Goal: Book appointment/travel/reservation

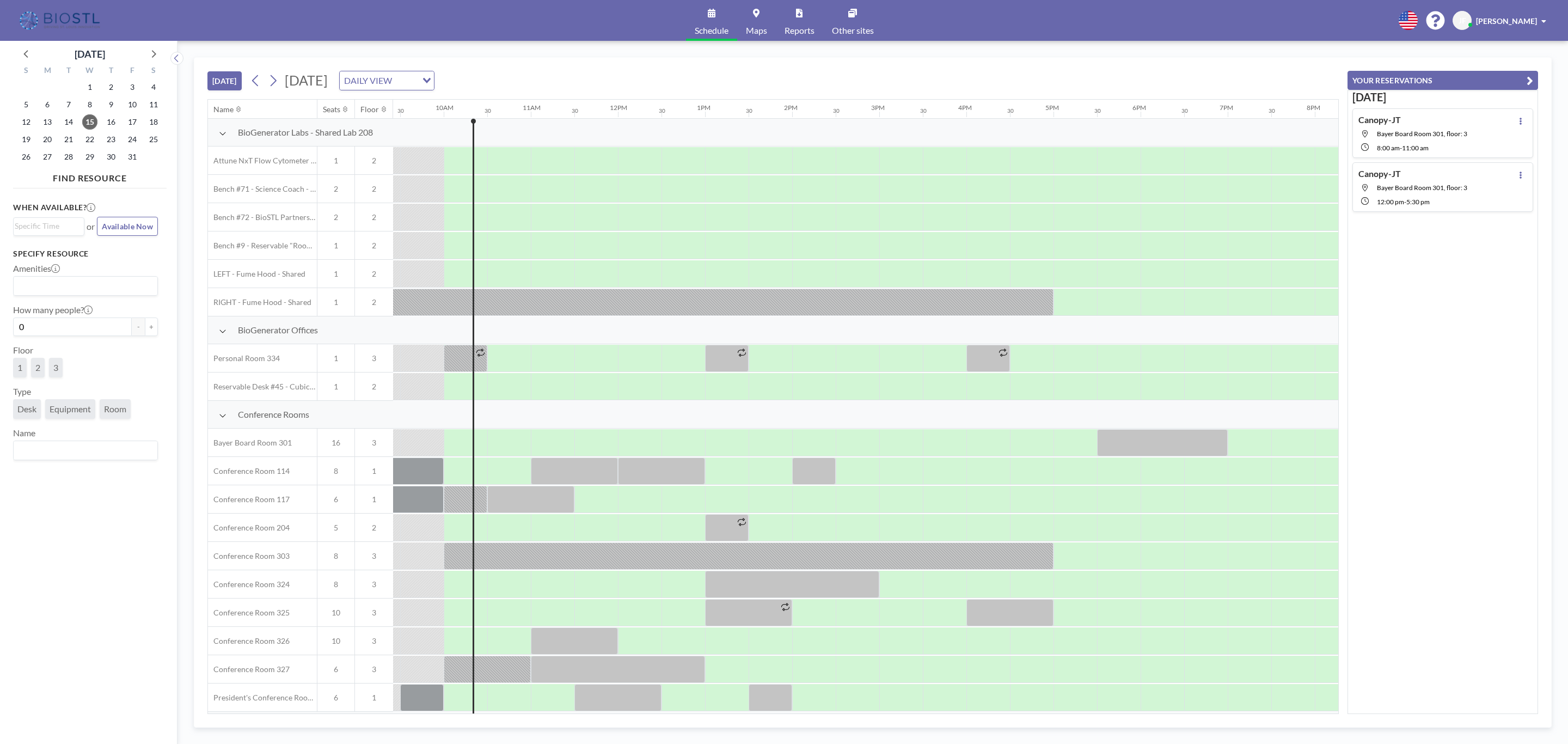
scroll to position [0, 827]
click at [278, 80] on icon at bounding box center [273, 80] width 11 height 17
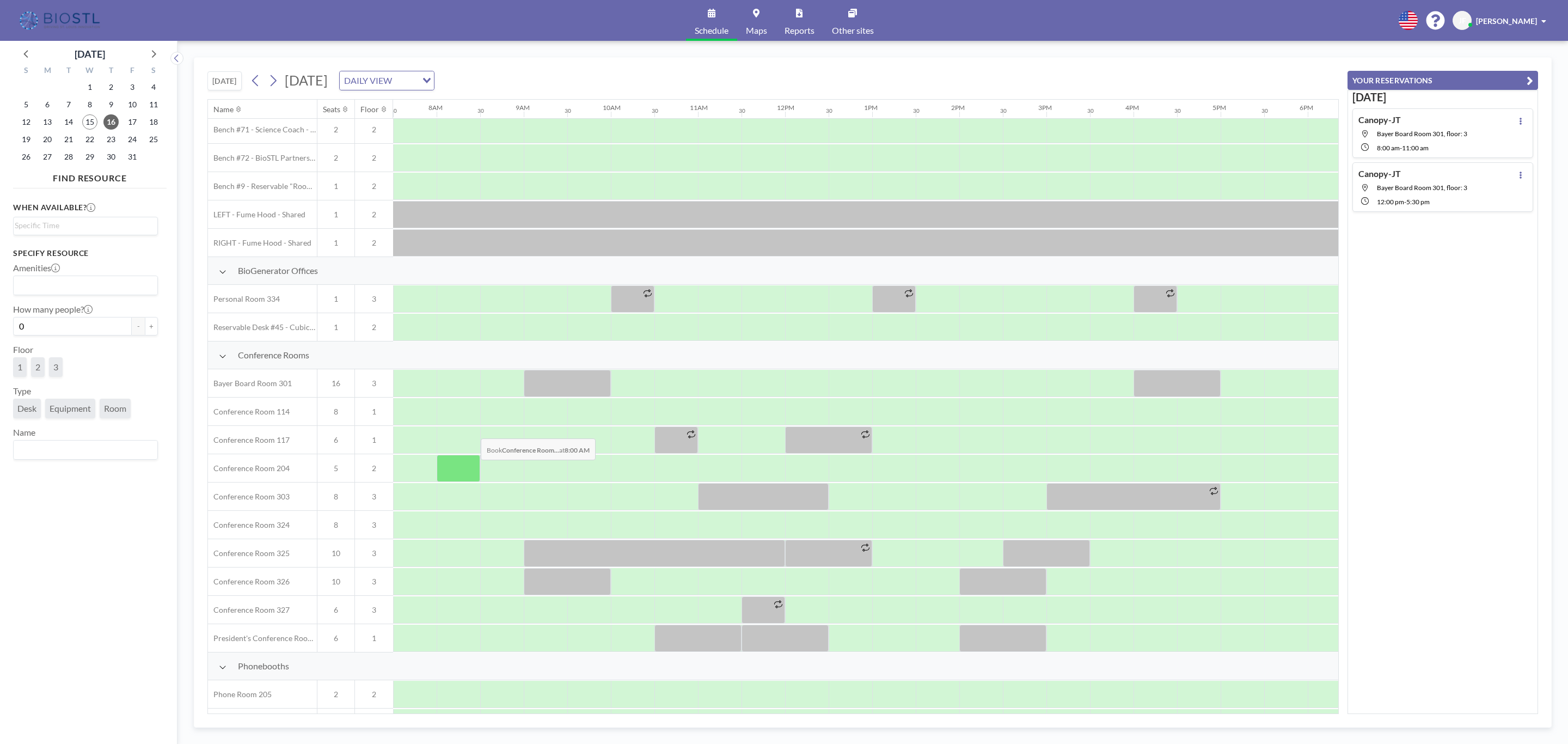
scroll to position [0, 653]
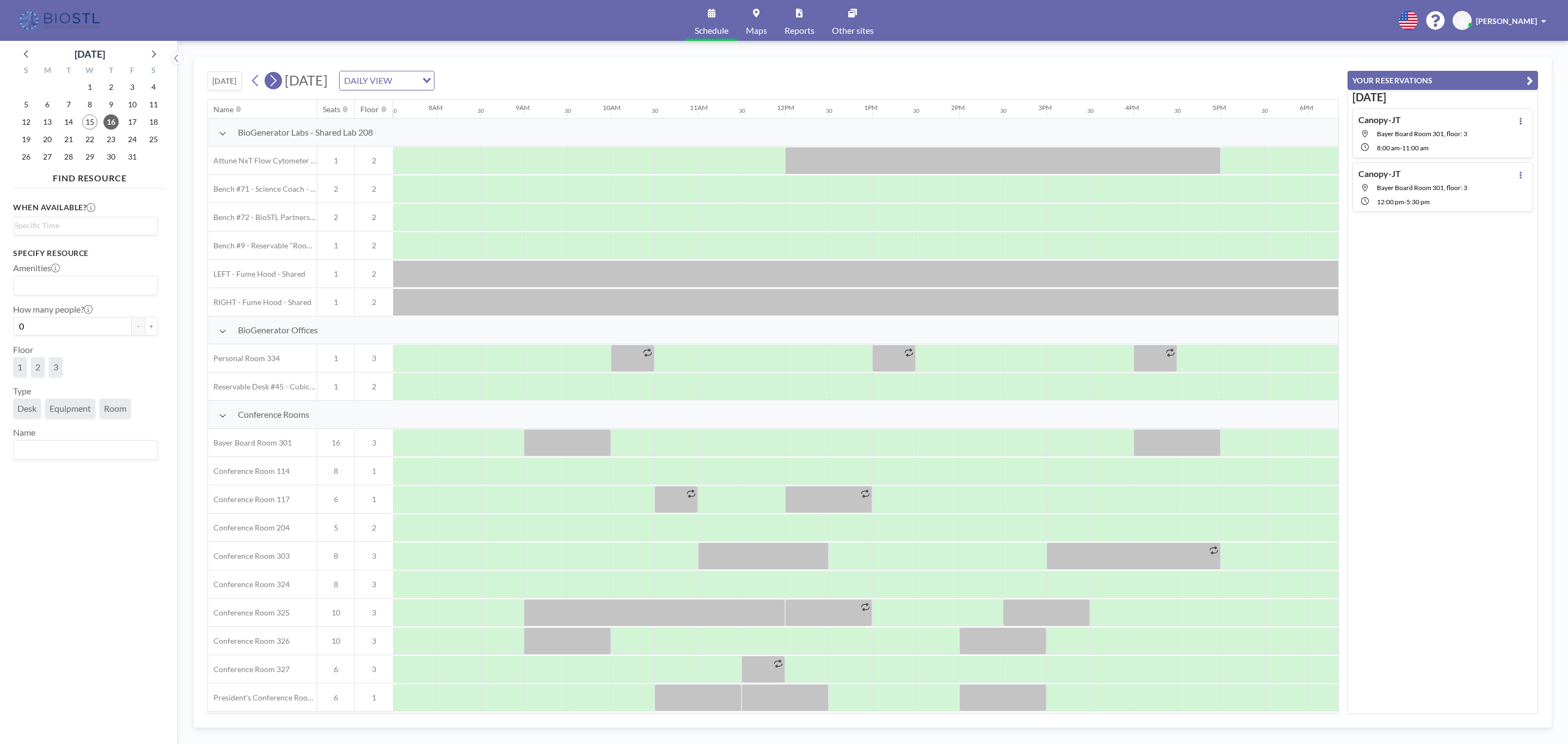
click at [273, 82] on icon at bounding box center [273, 80] width 11 height 17
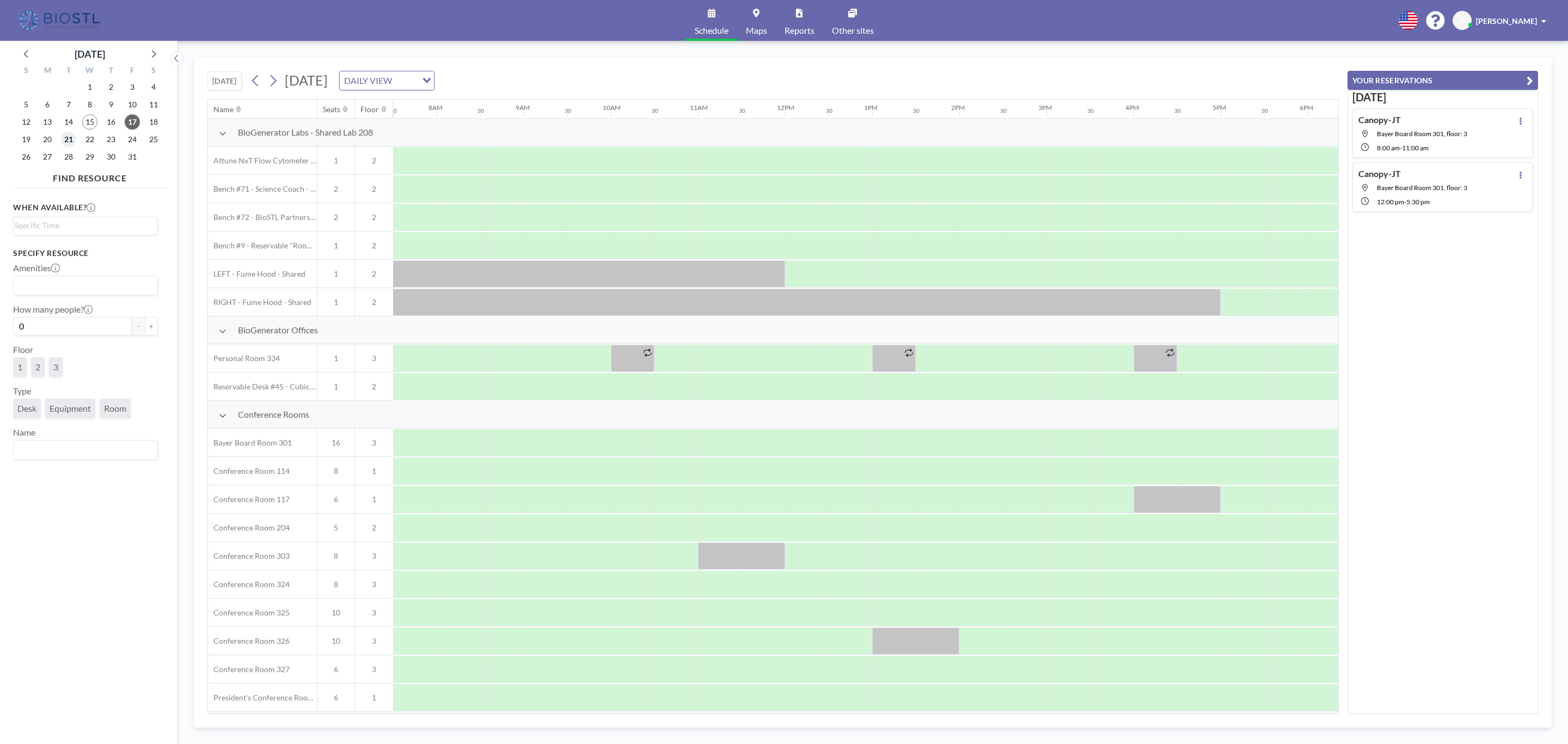
click at [65, 137] on span "21" at bounding box center [68, 140] width 16 height 16
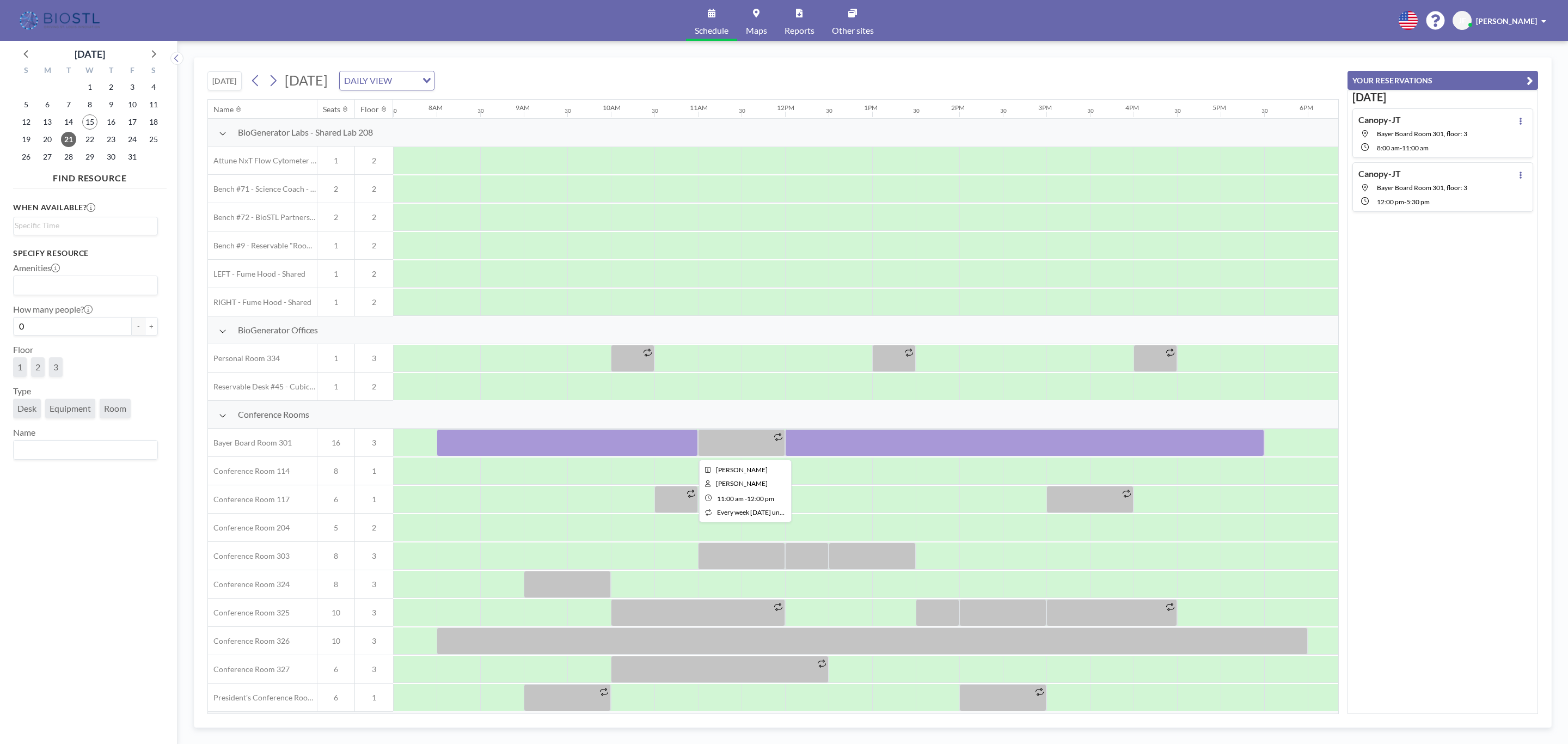
click at [733, 448] on div at bounding box center [741, 443] width 87 height 27
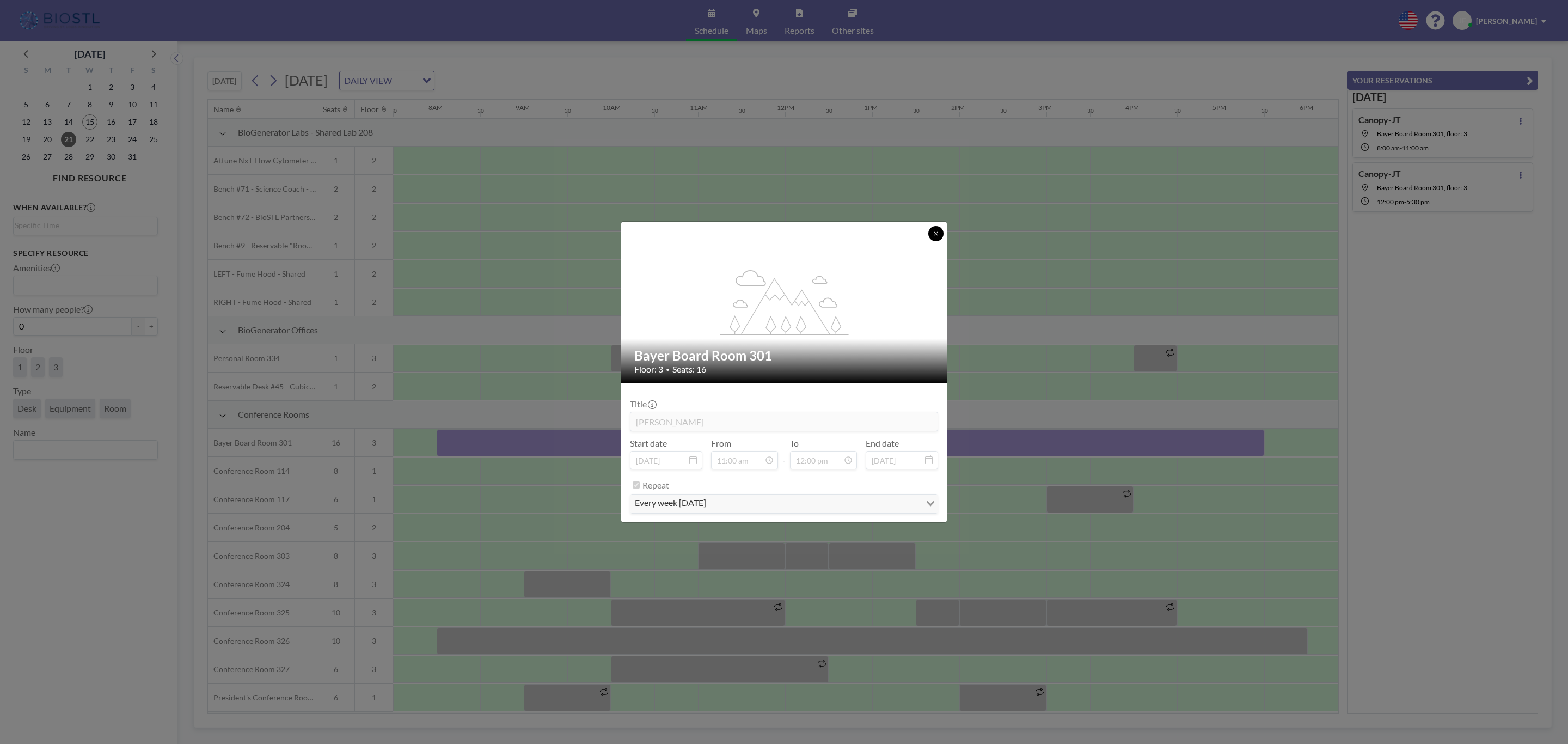
click at [935, 232] on icon at bounding box center [936, 234] width 4 height 4
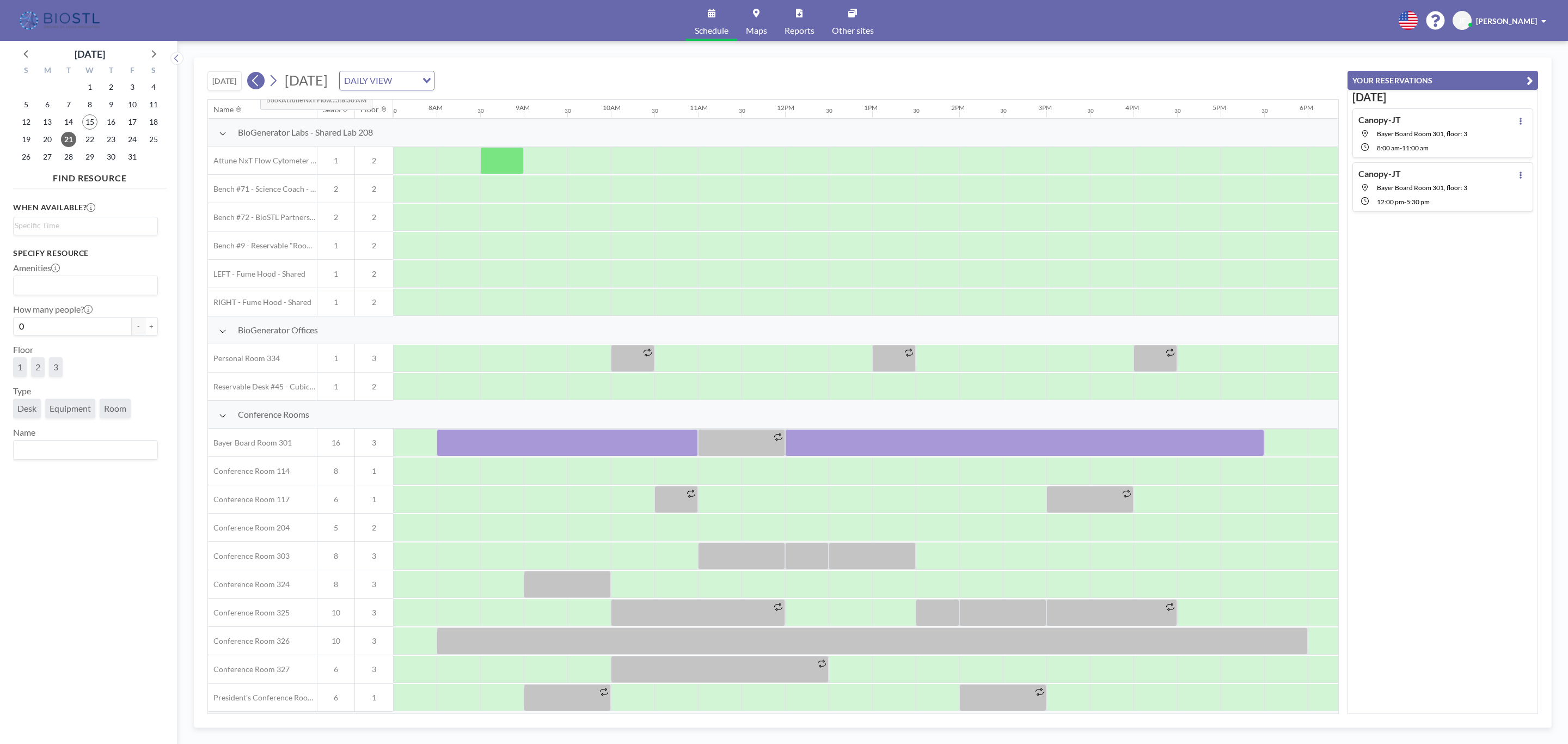
click at [251, 82] on button at bounding box center [256, 80] width 18 height 18
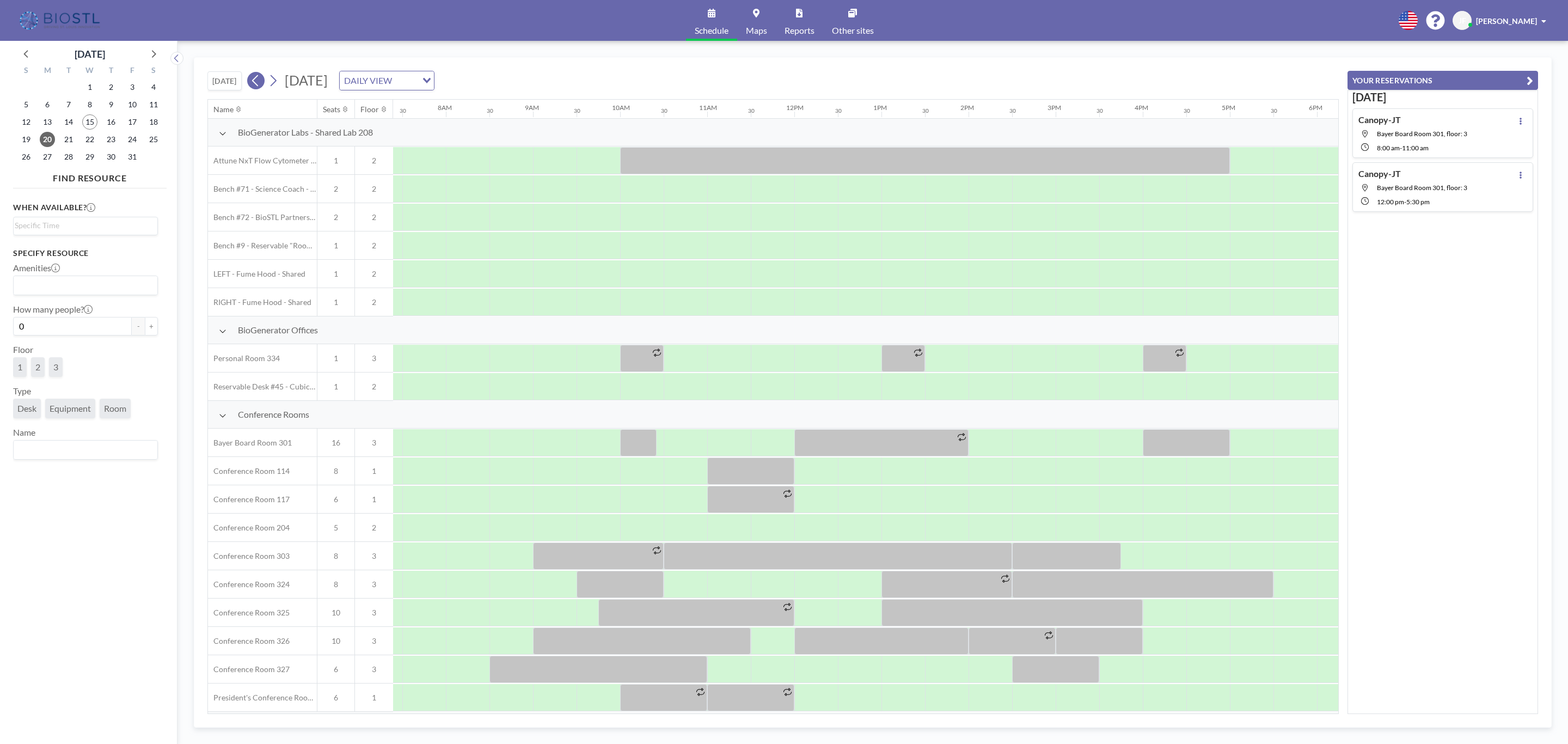
scroll to position [0, 653]
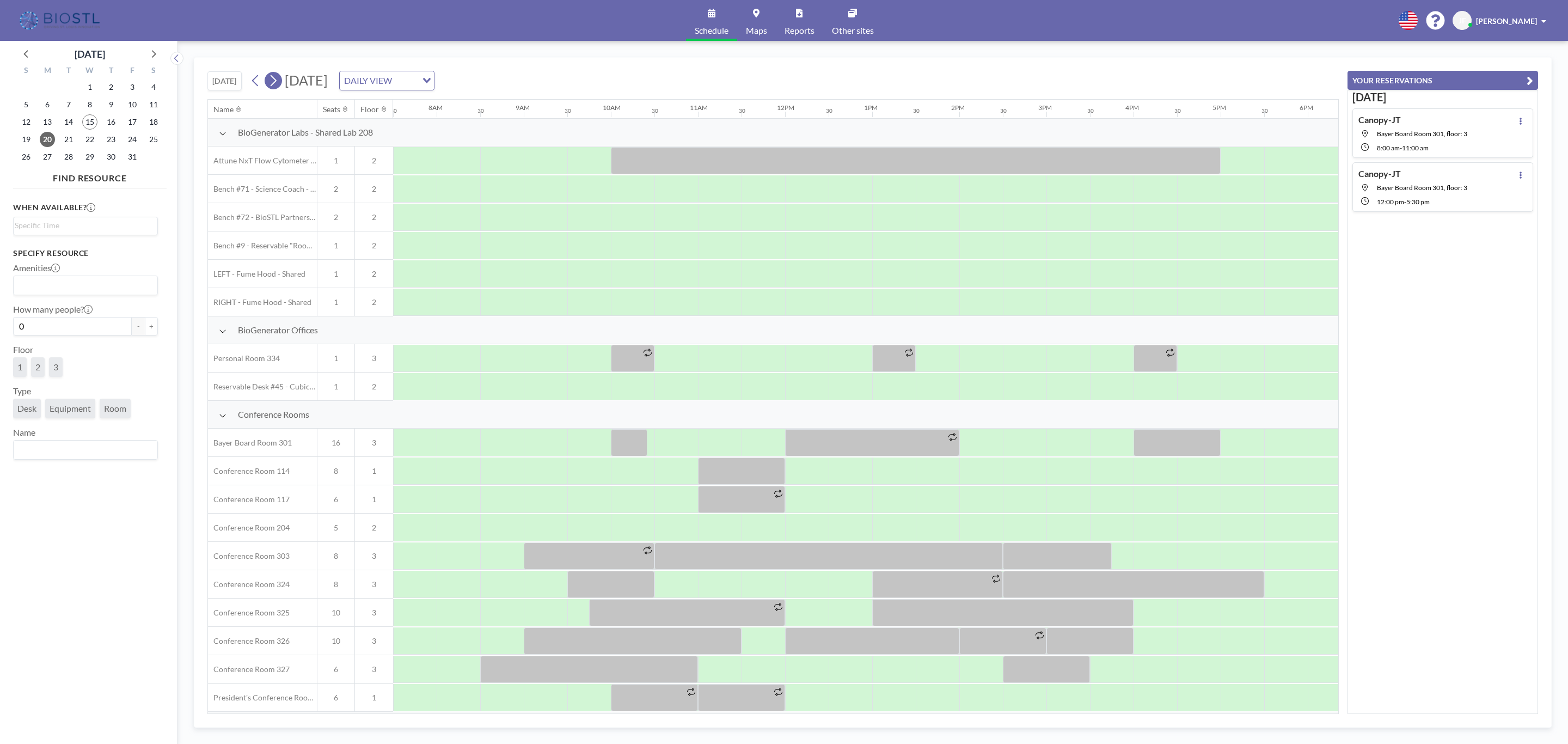
click at [271, 82] on icon at bounding box center [273, 80] width 11 height 17
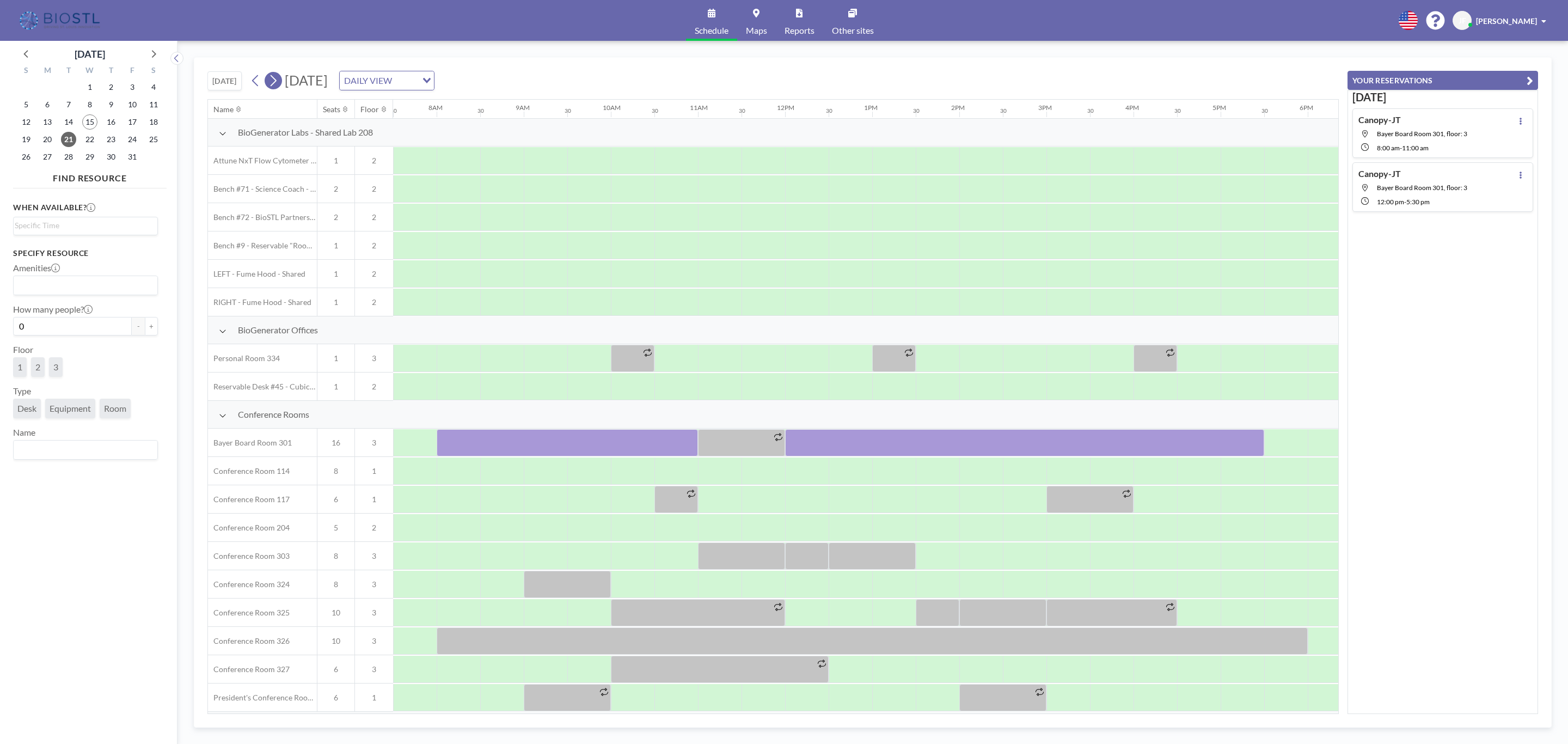
click at [273, 80] on icon at bounding box center [273, 80] width 11 height 17
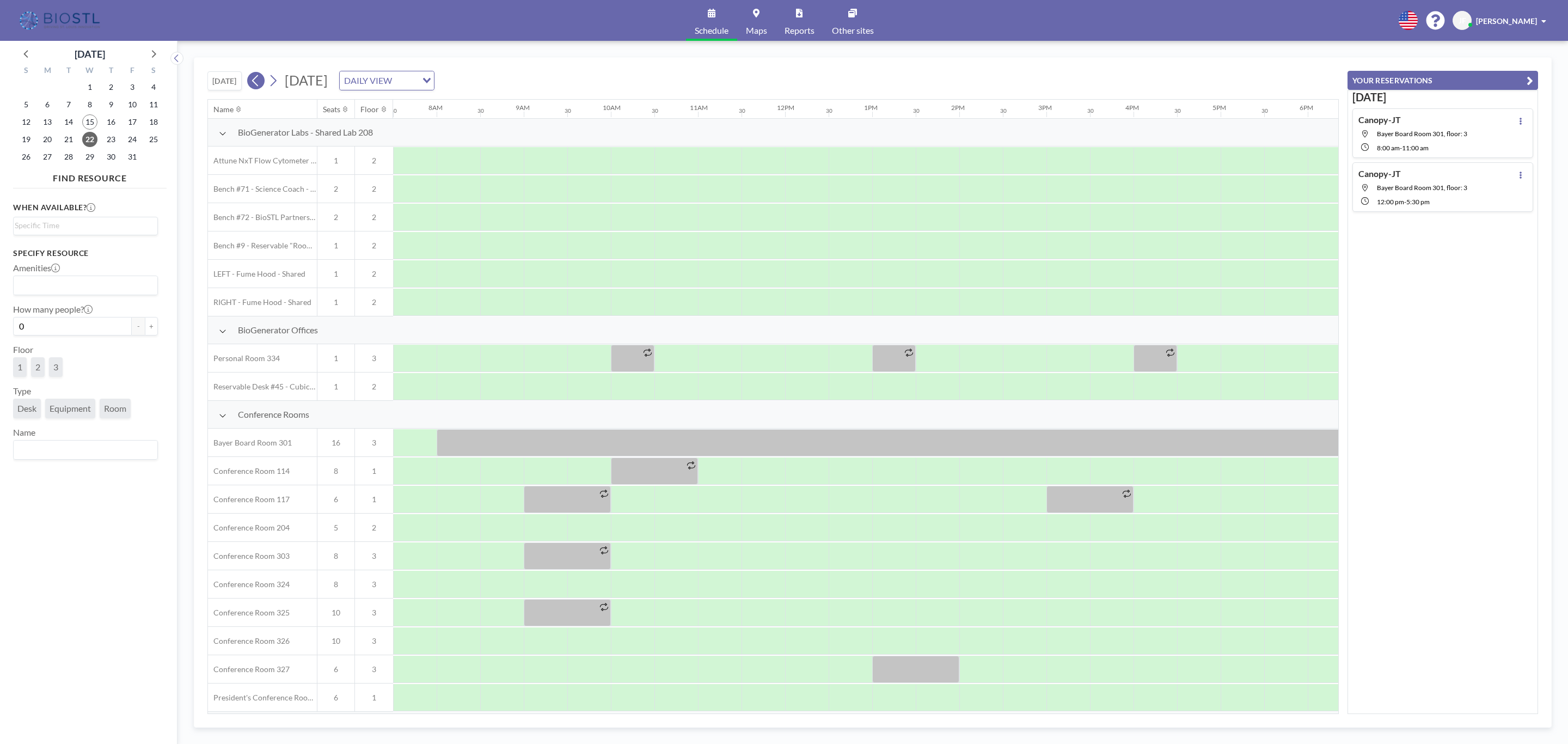
click at [261, 80] on icon at bounding box center [255, 80] width 11 height 17
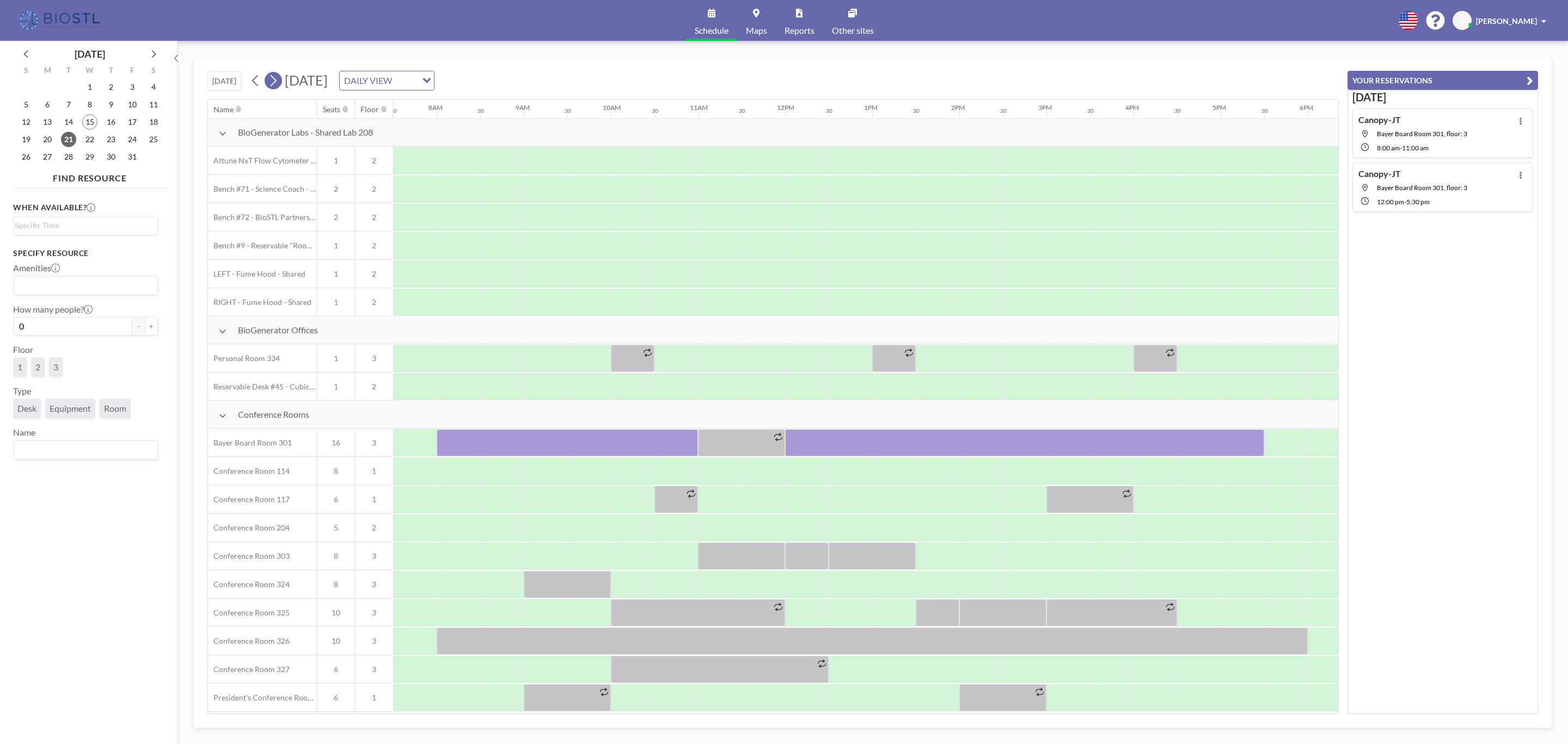
click at [279, 83] on icon at bounding box center [273, 80] width 11 height 17
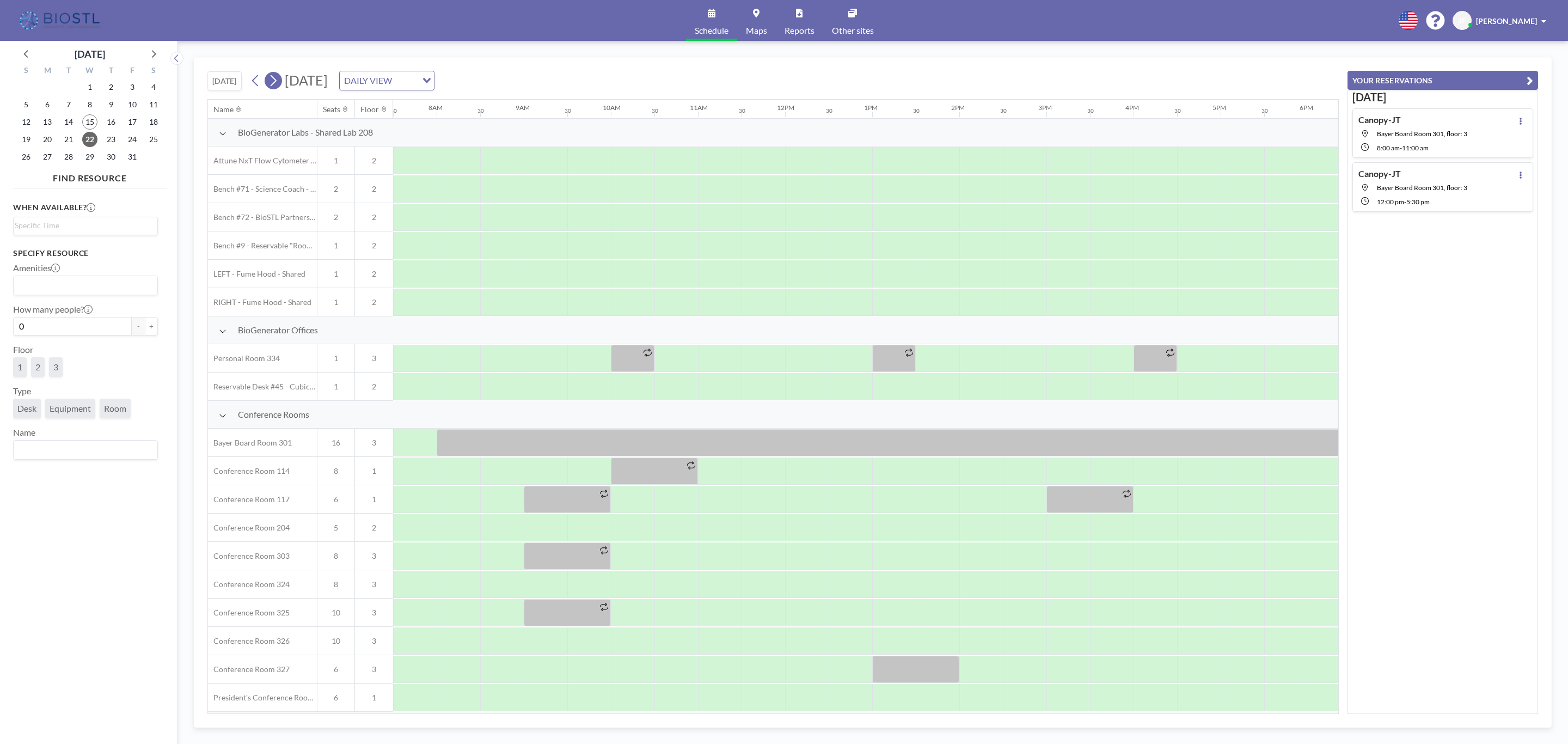
click at [276, 79] on icon at bounding box center [273, 80] width 11 height 17
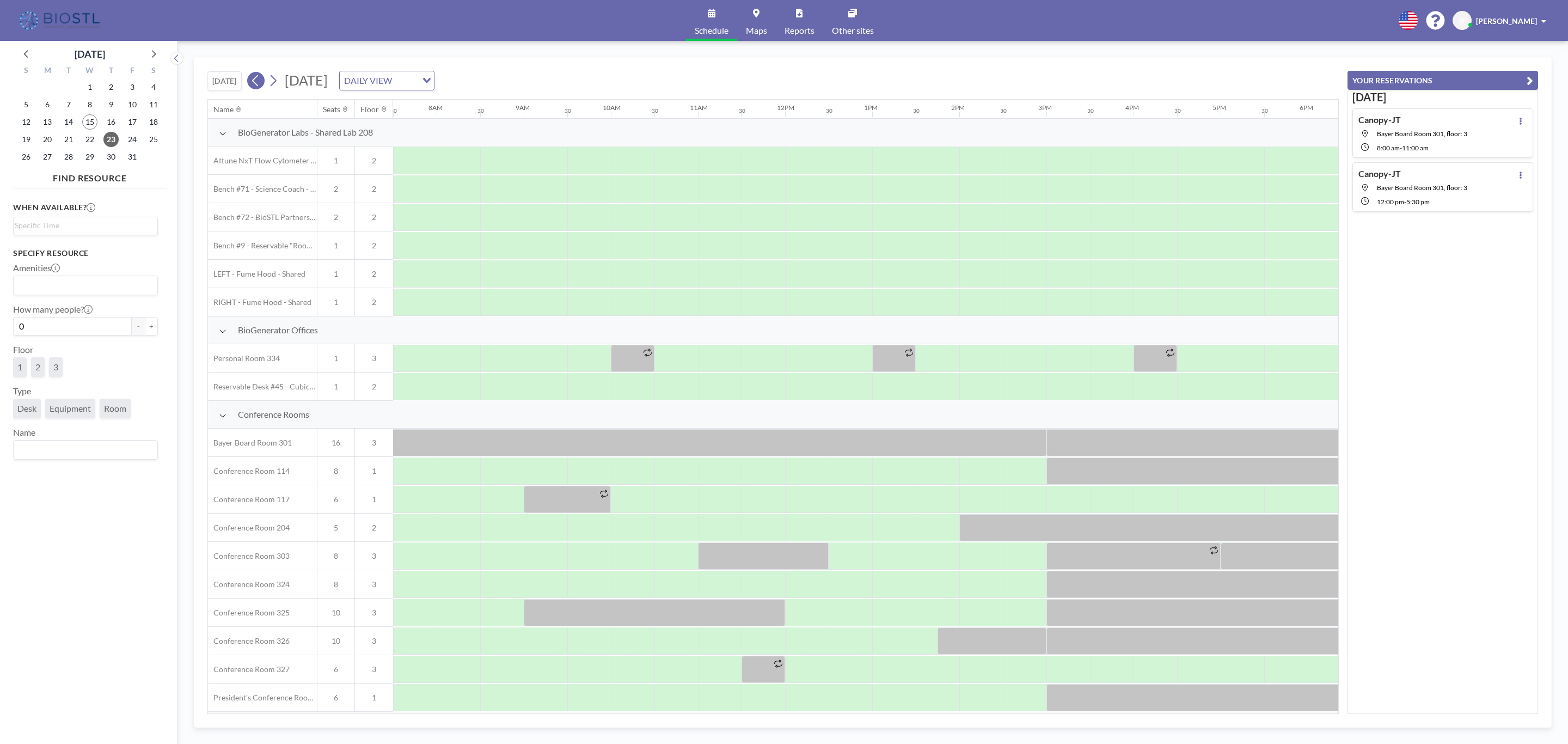
click at [258, 80] on icon at bounding box center [255, 80] width 11 height 17
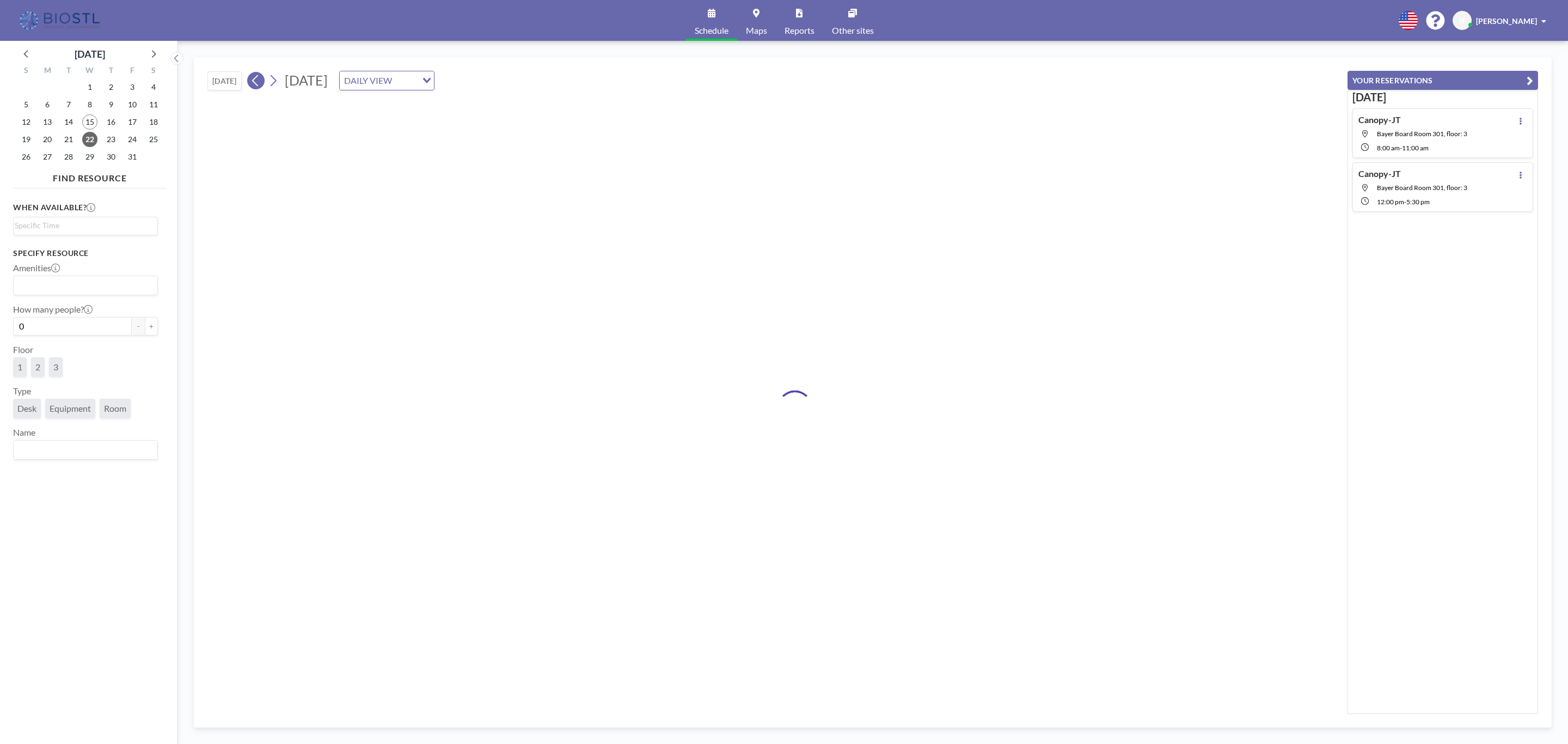
click at [257, 80] on icon at bounding box center [255, 80] width 11 height 17
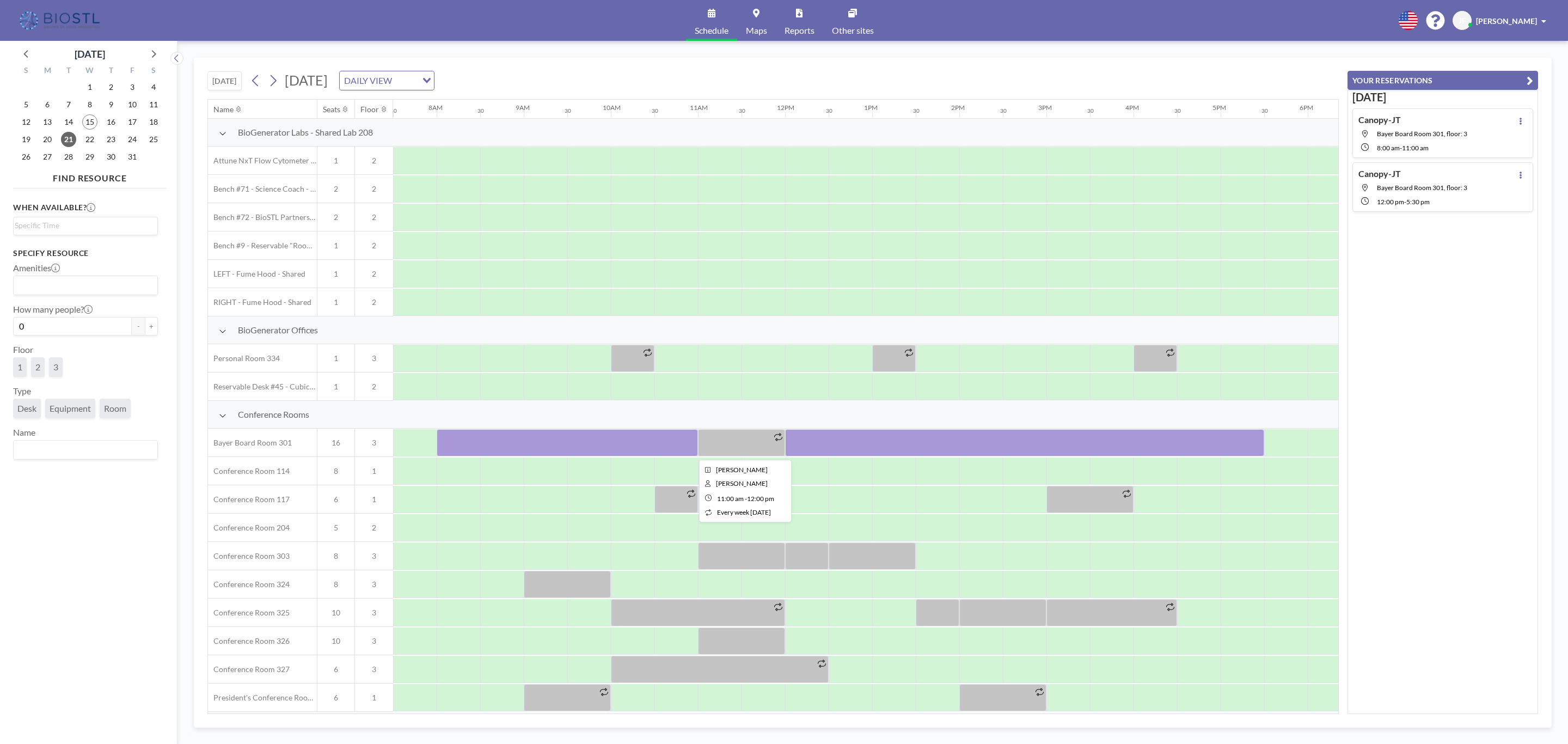
drag, startPoint x: 729, startPoint y: 437, endPoint x: 665, endPoint y: 414, distance: 68.0
click at [665, 414] on div "Conference Rooms" at bounding box center [692, 415] width 2275 height 27
